Goal: Task Accomplishment & Management: Manage account settings

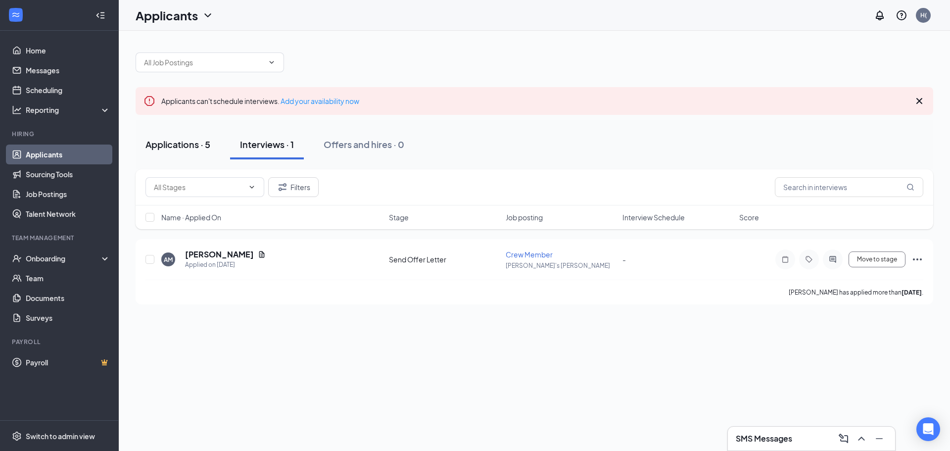
click at [168, 136] on button "Applications · 5" at bounding box center [178, 145] width 85 height 30
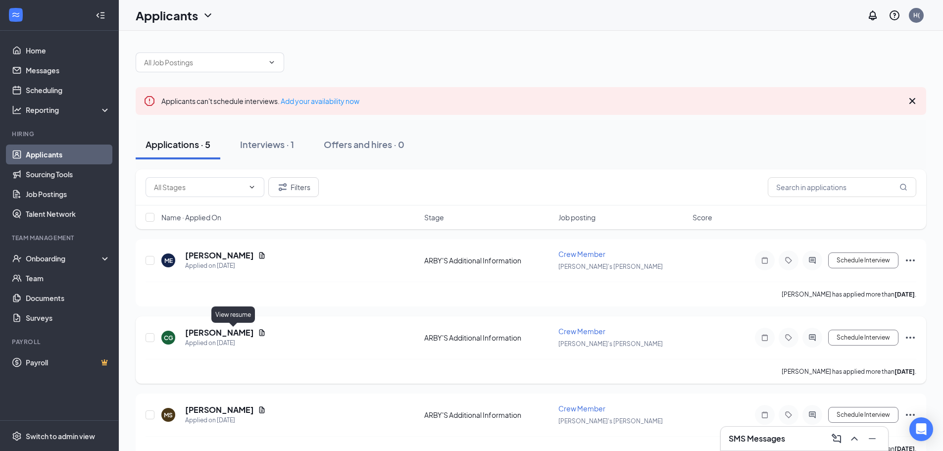
click at [258, 329] on icon "Document" at bounding box center [262, 333] width 8 height 8
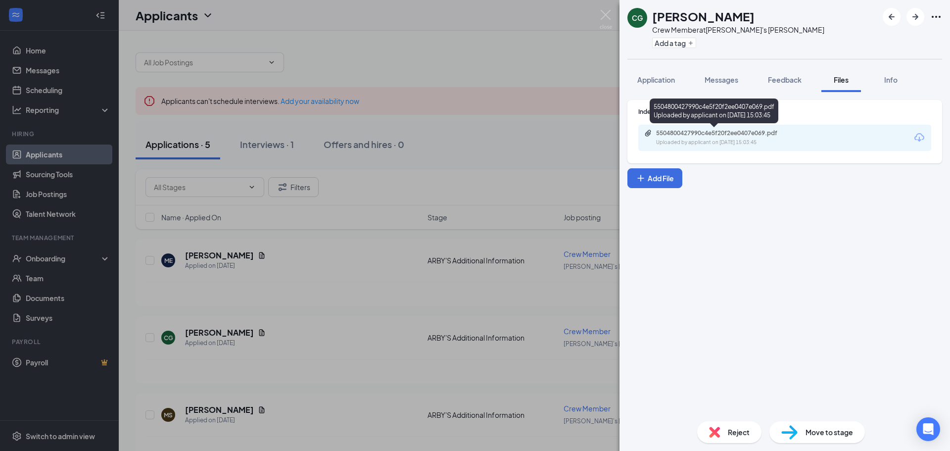
click at [688, 139] on div "Uploaded by applicant on Sep 11, 2025 at 15:03:45" at bounding box center [730, 143] width 149 height 8
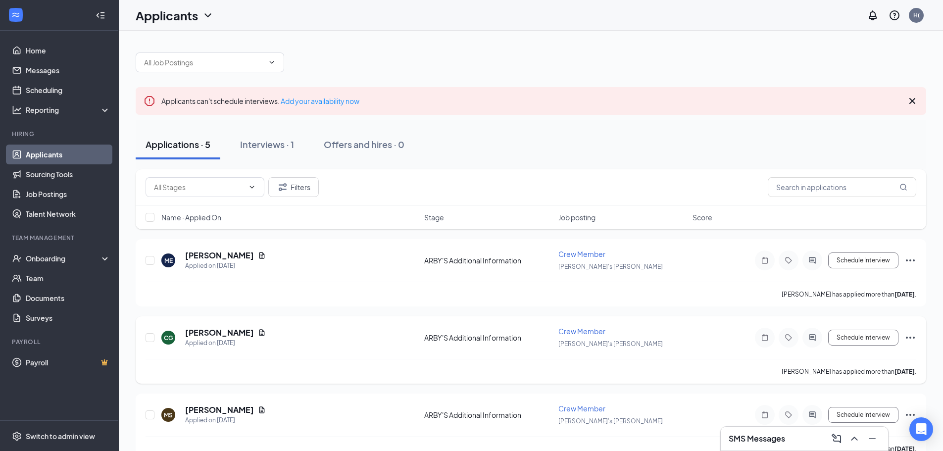
click at [491, 341] on div "ARBY'S Additional Information" at bounding box center [488, 338] width 128 height 10
click at [223, 336] on h5 "[PERSON_NAME]" at bounding box center [219, 332] width 69 height 11
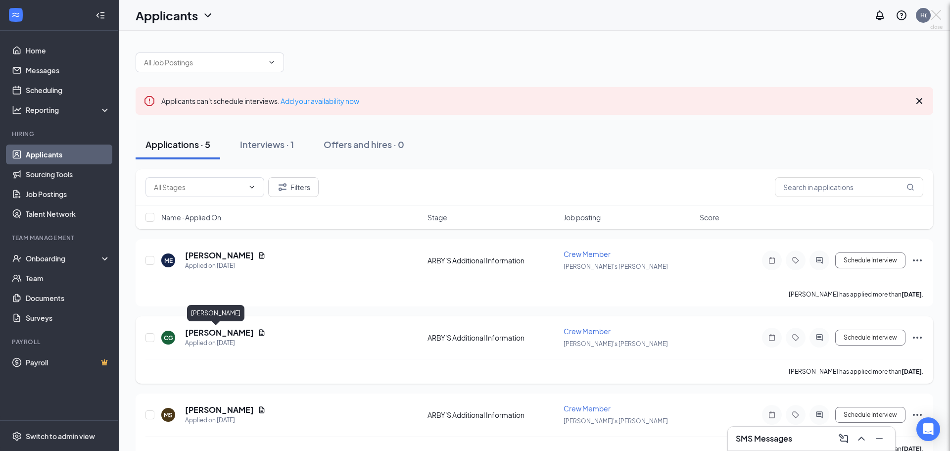
click at [223, 336] on div at bounding box center [475, 225] width 950 height 451
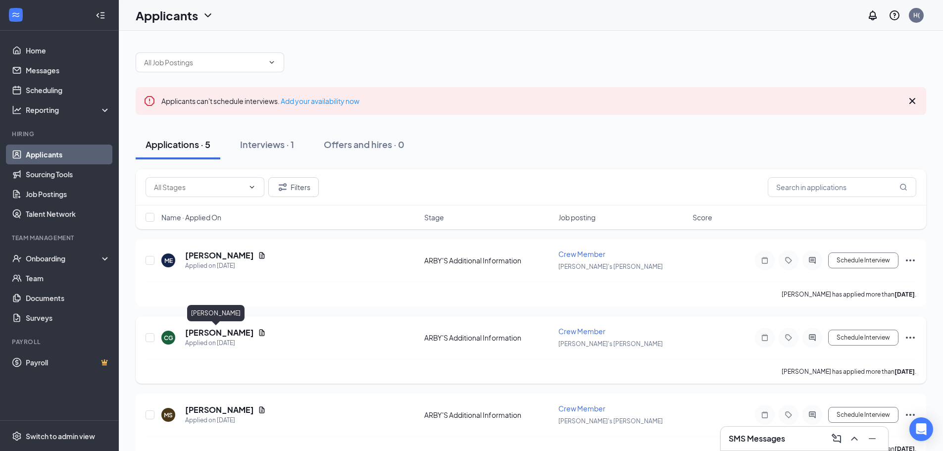
click at [212, 333] on h5 "[PERSON_NAME]" at bounding box center [219, 332] width 69 height 11
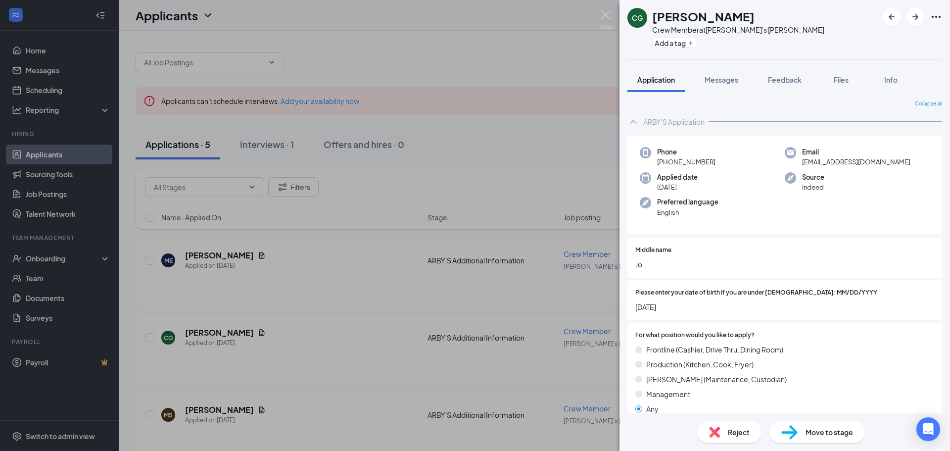
click at [490, 165] on div "CG [PERSON_NAME] Crew Member at [PERSON_NAME]'s [PERSON_NAME] Add a tag Applica…" at bounding box center [475, 225] width 950 height 451
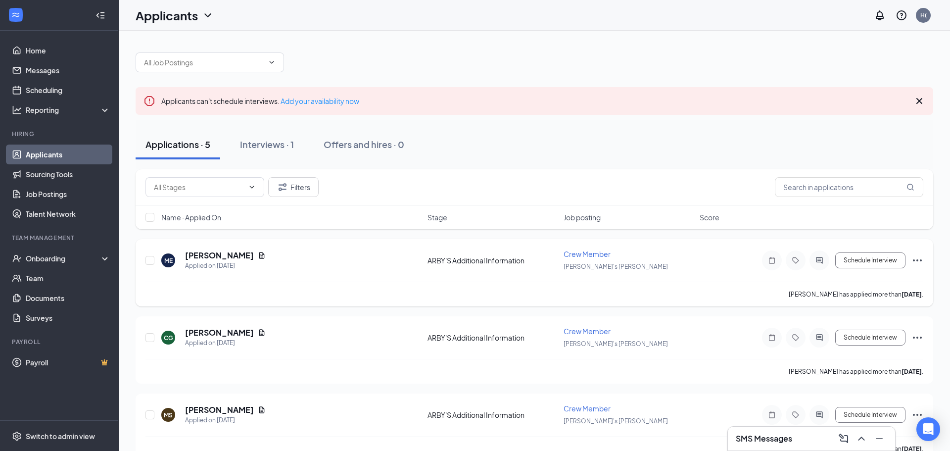
drag, startPoint x: 221, startPoint y: 300, endPoint x: 326, endPoint y: 267, distance: 110.2
click at [220, 300] on div "[PERSON_NAME] has applied more than [DATE] ." at bounding box center [535, 294] width 778 height 25
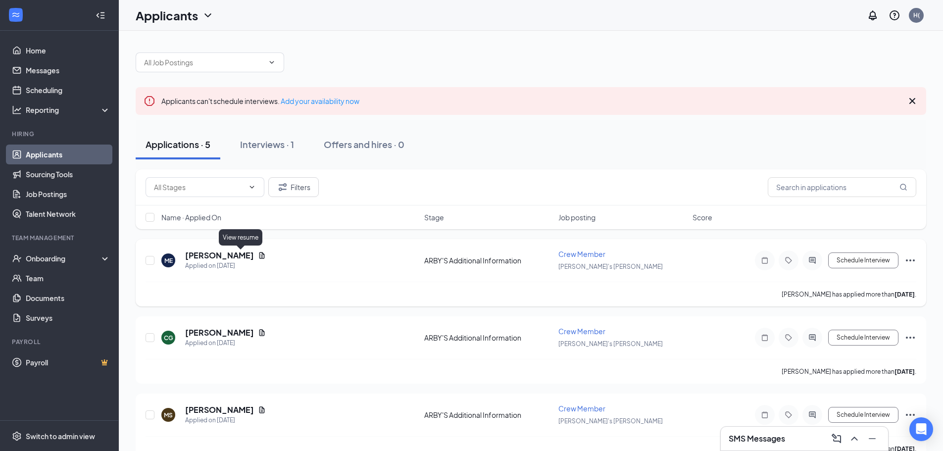
click at [258, 254] on icon "Document" at bounding box center [262, 255] width 8 height 8
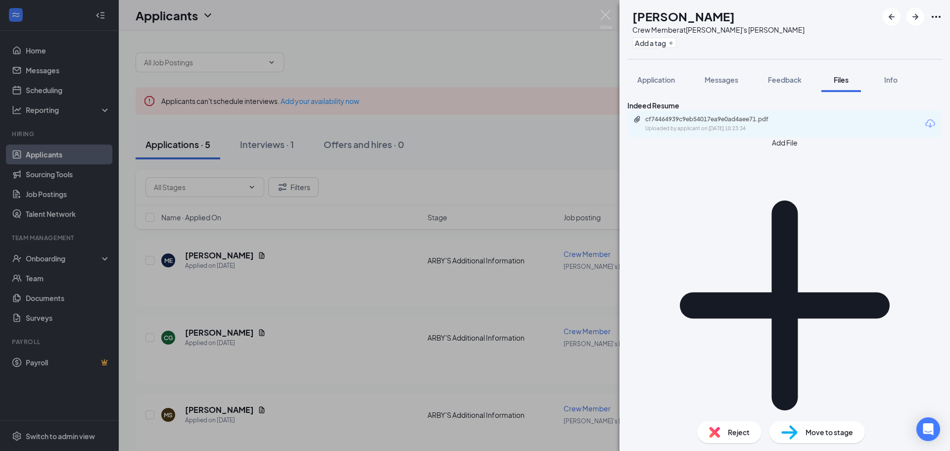
click at [793, 137] on div "cf74464939c9eb54017ea9e0ad4aee71.pdf Uploaded by applicant on [DATE] 10:23:34" at bounding box center [785, 124] width 315 height 26
click at [753, 133] on div "Uploaded by applicant on [DATE] 10:23:34" at bounding box center [719, 129] width 149 height 8
click at [547, 53] on div "ME [PERSON_NAME] Crew Member at [PERSON_NAME]'s [PERSON_NAME] Add a tag Applica…" at bounding box center [475, 225] width 950 height 451
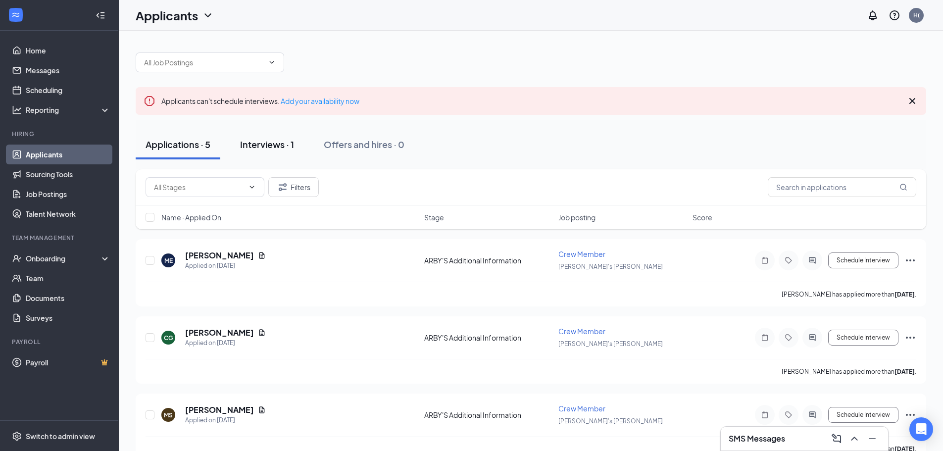
click at [275, 145] on div "Interviews · 1" at bounding box center [267, 144] width 54 height 12
